Goal: Answer question/provide support: Share knowledge or assist other users

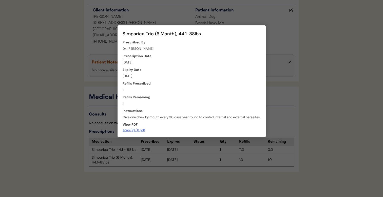
scroll to position [68, 0]
click at [96, 112] on div at bounding box center [191, 98] width 383 height 197
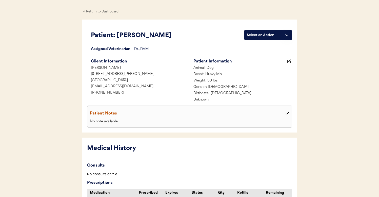
scroll to position [0, 0]
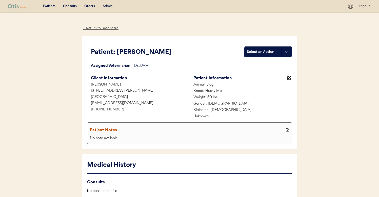
click at [105, 7] on div "Admin" at bounding box center [108, 6] width 10 height 5
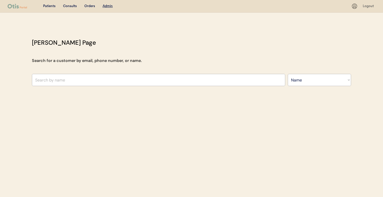
select select ""Name""
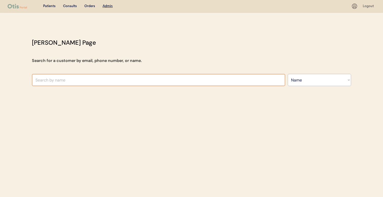
click at [118, 75] on input "text" at bounding box center [158, 80] width 253 height 12
type input "jereme"
type input "jereme Haynes"
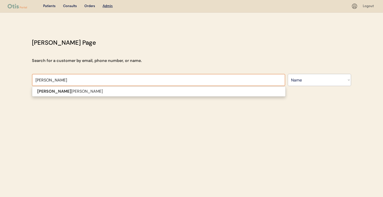
type input "jerem"
type input "jeremy Yudkin"
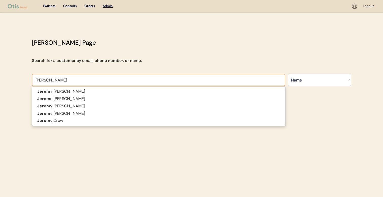
type input "jeremy"
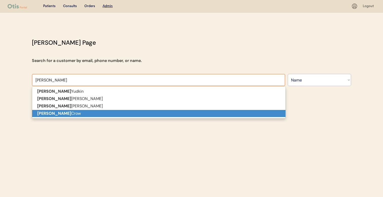
click at [107, 114] on p "Jeremy Crow" at bounding box center [158, 113] width 253 height 7
type input "Jeremy Crow"
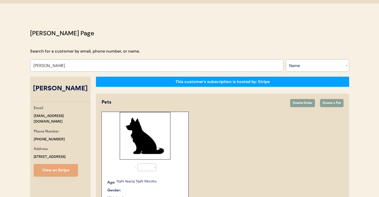
select select "true"
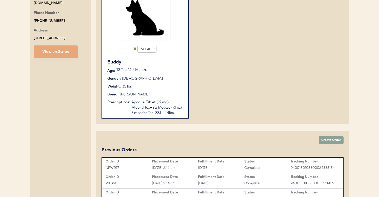
scroll to position [131, 0]
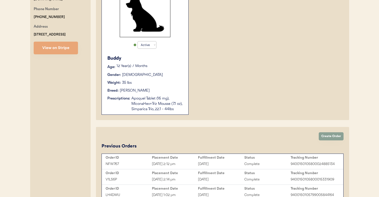
type input "Jeremy Crow"
click at [157, 99] on div "Apoquel Tablet (16 mg), MiconaHex+Triz Mousse (7.1 oz), Simparica Trio, 22.1 - …" at bounding box center [157, 104] width 52 height 16
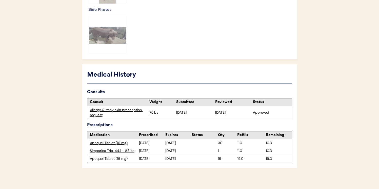
scroll to position [209, 0]
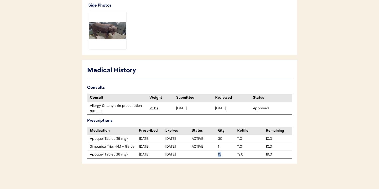
drag, startPoint x: 217, startPoint y: 154, endPoint x: 227, endPoint y: 154, distance: 10.4
click at [227, 154] on div "Apoquel Tablet (16 mg) 4/16/25 4/16/26 15 19.0 19.0" at bounding box center [189, 154] width 205 height 8
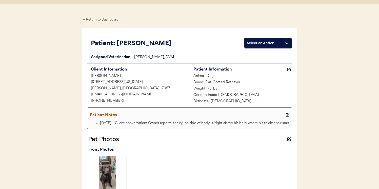
scroll to position [0, 0]
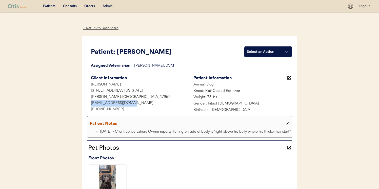
drag, startPoint x: 90, startPoint y: 103, endPoint x: 141, endPoint y: 104, distance: 51.2
click at [141, 104] on div "[EMAIL_ADDRESS][DOMAIN_NAME]" at bounding box center [138, 103] width 103 height 6
copy div "[EMAIL_ADDRESS][DOMAIN_NAME]"
click at [110, 5] on div "Admin" at bounding box center [108, 6] width 10 height 5
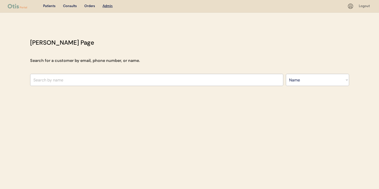
select select ""Name""
click at [121, 75] on input "text" at bounding box center [156, 80] width 253 height 12
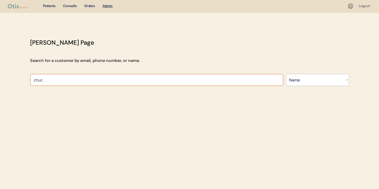
type input "[PERSON_NAME]"
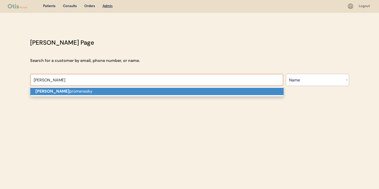
click at [116, 91] on p "[PERSON_NAME]" at bounding box center [156, 91] width 253 height 7
type input "Chuck promenesky"
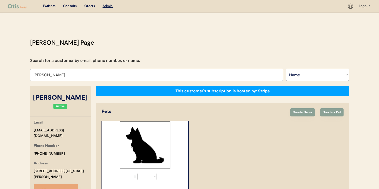
select select "true"
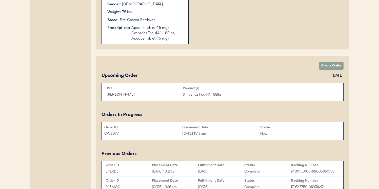
scroll to position [234, 0]
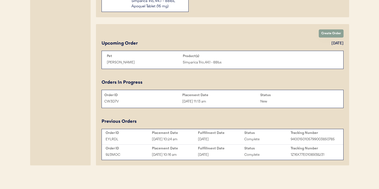
type input "[PERSON_NAME]"
click at [165, 101] on div "CW3D7V" at bounding box center [143, 102] width 78 height 6
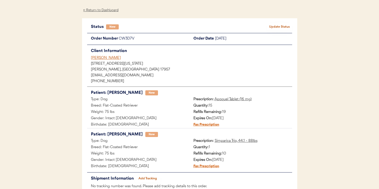
scroll to position [37, 0]
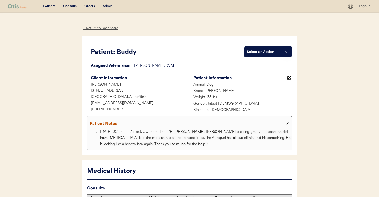
click at [323, 113] on div "Patients Consults Orders Admin Logout ← Return to Dashboard Patient: Buddy Sele…" at bounding box center [189, 147] width 379 height 294
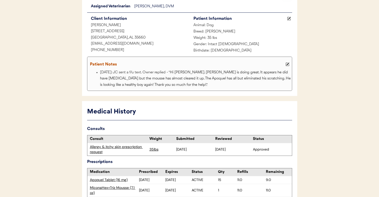
scroll to position [96, 0]
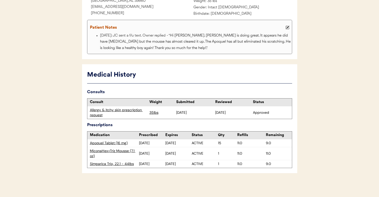
click at [135, 107] on div "Allergy & itchy skin prescription request" at bounding box center [118, 112] width 62 height 12
click at [132, 109] on div "Allergy & itchy skin prescription request" at bounding box center [118, 112] width 57 height 10
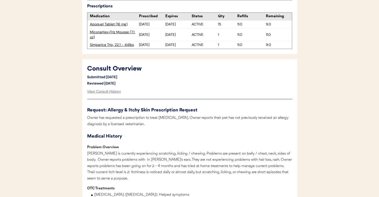
scroll to position [205, 0]
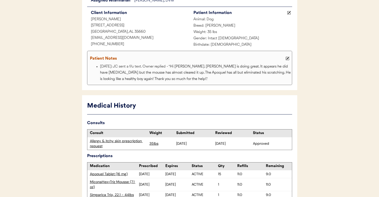
scroll to position [97, 0]
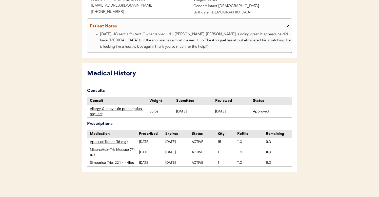
click at [111, 111] on div "Allergy & itchy skin prescription request" at bounding box center [118, 111] width 57 height 10
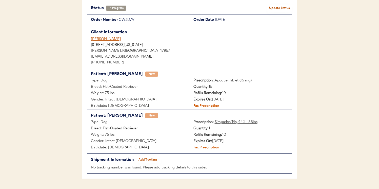
click at [277, 32] on div "Client Information" at bounding box center [191, 32] width 201 height 7
